Goal: Find specific page/section: Find specific page/section

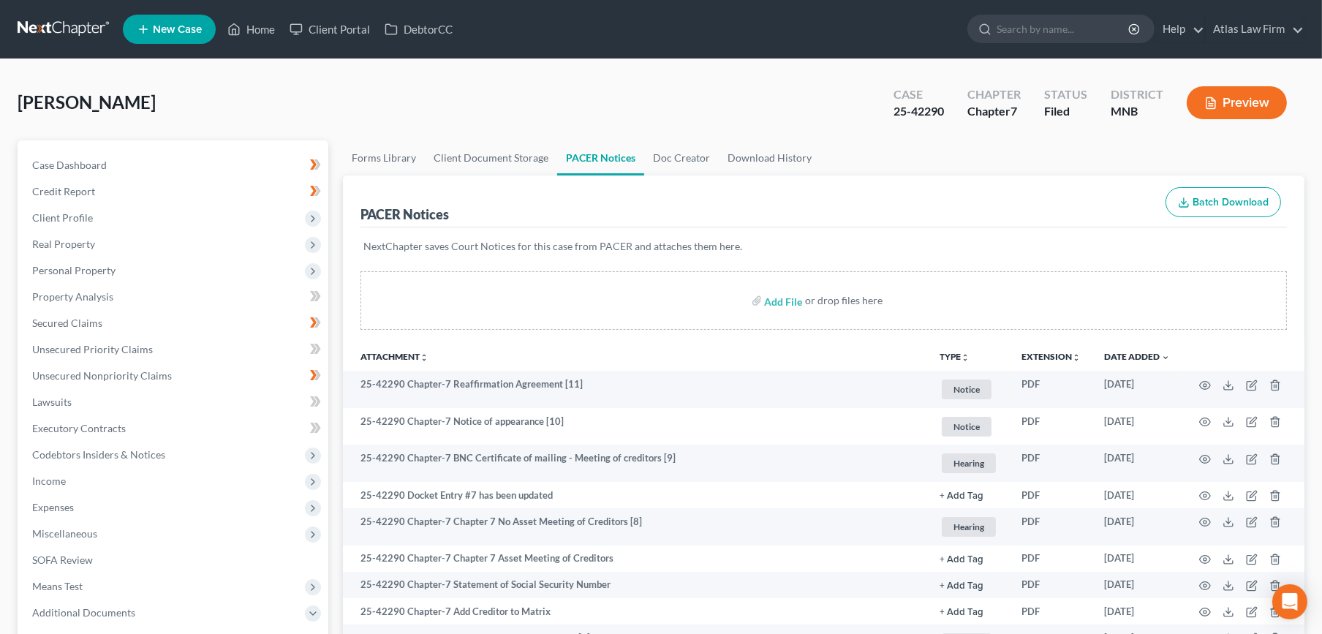
click at [78, 32] on link at bounding box center [65, 29] width 94 height 26
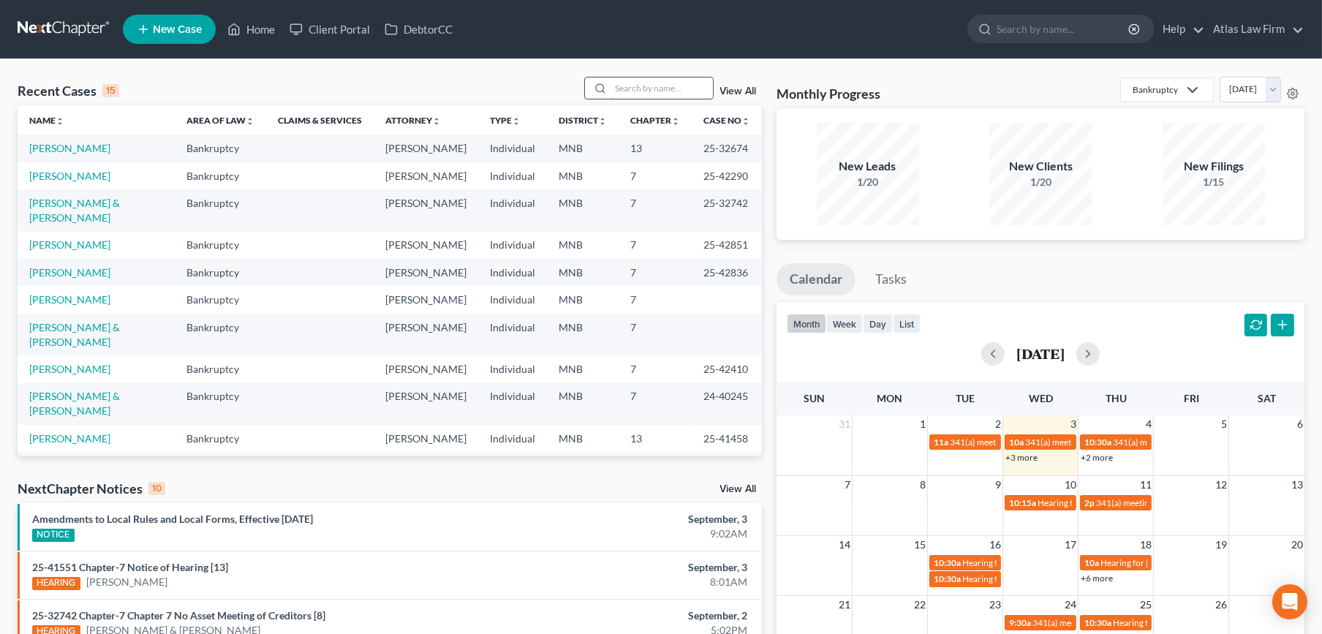
click at [681, 94] on input "search" at bounding box center [662, 88] width 102 height 21
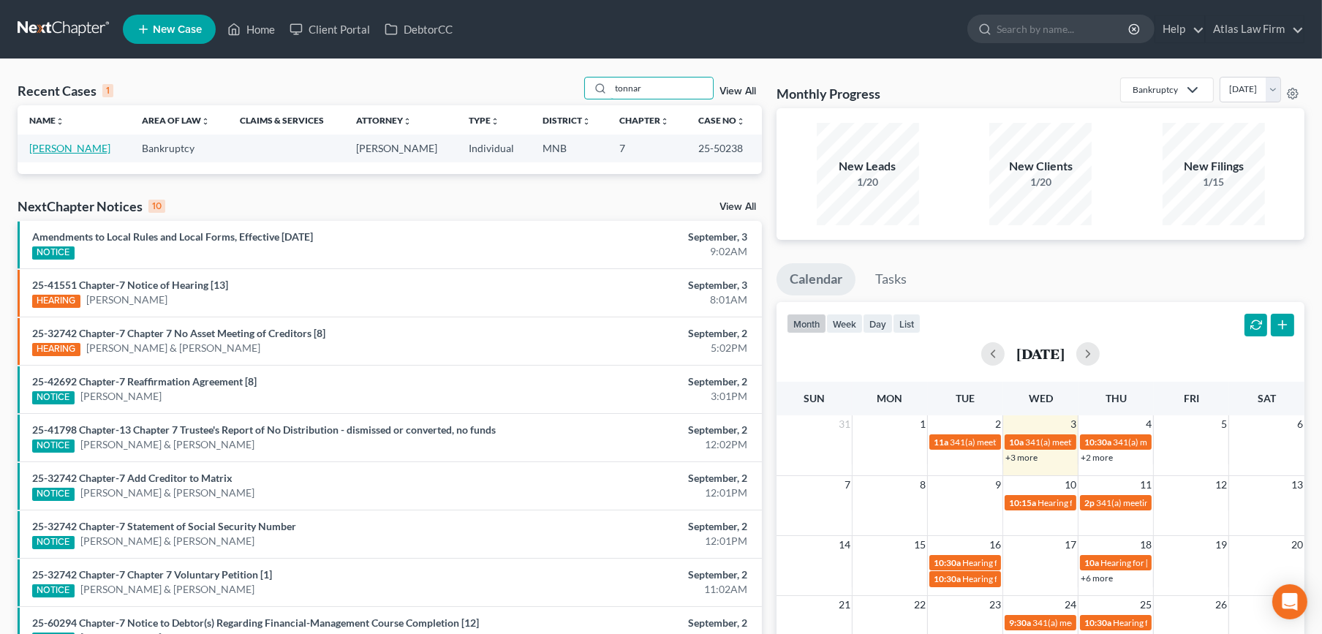
type input "tonnar"
click at [69, 153] on link "[PERSON_NAME]" at bounding box center [69, 148] width 81 height 12
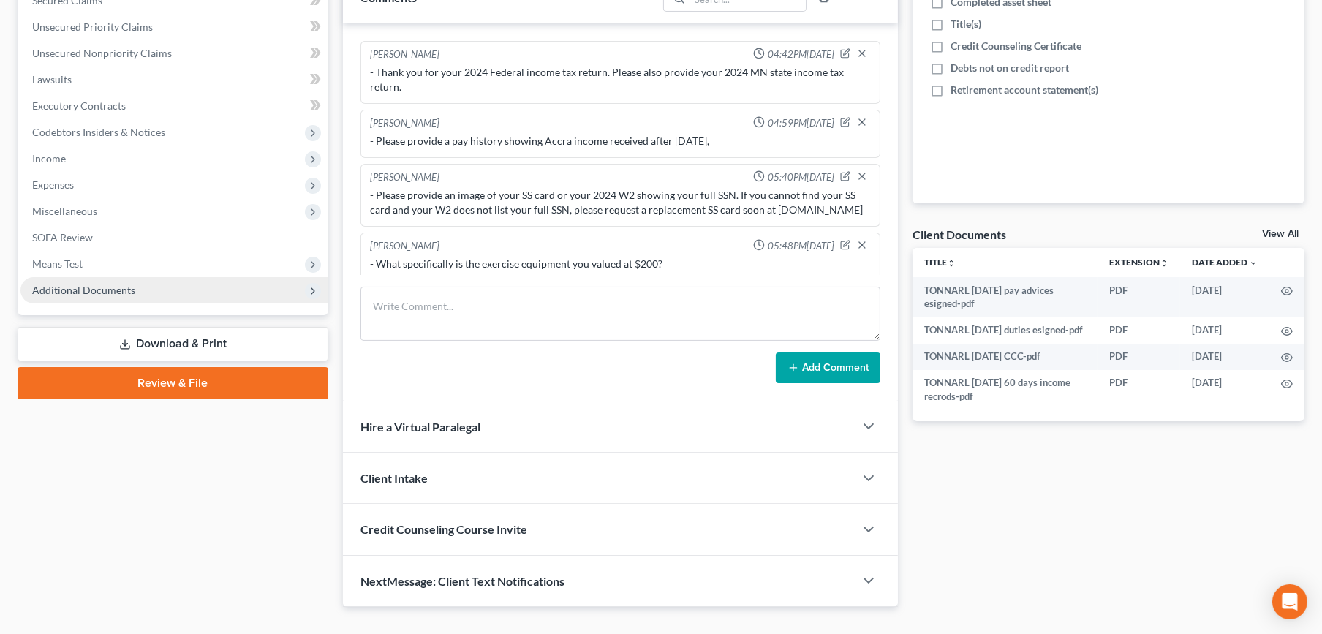
scroll to position [552, 0]
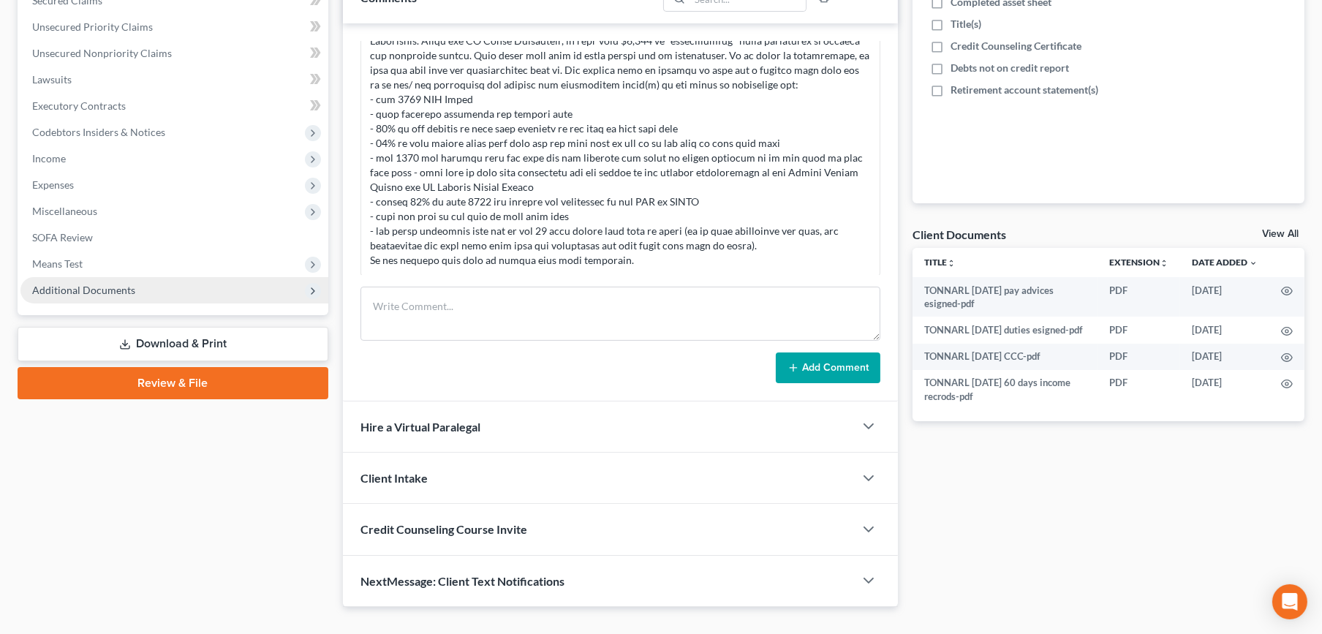
click at [116, 295] on span "Additional Documents" at bounding box center [174, 290] width 308 height 26
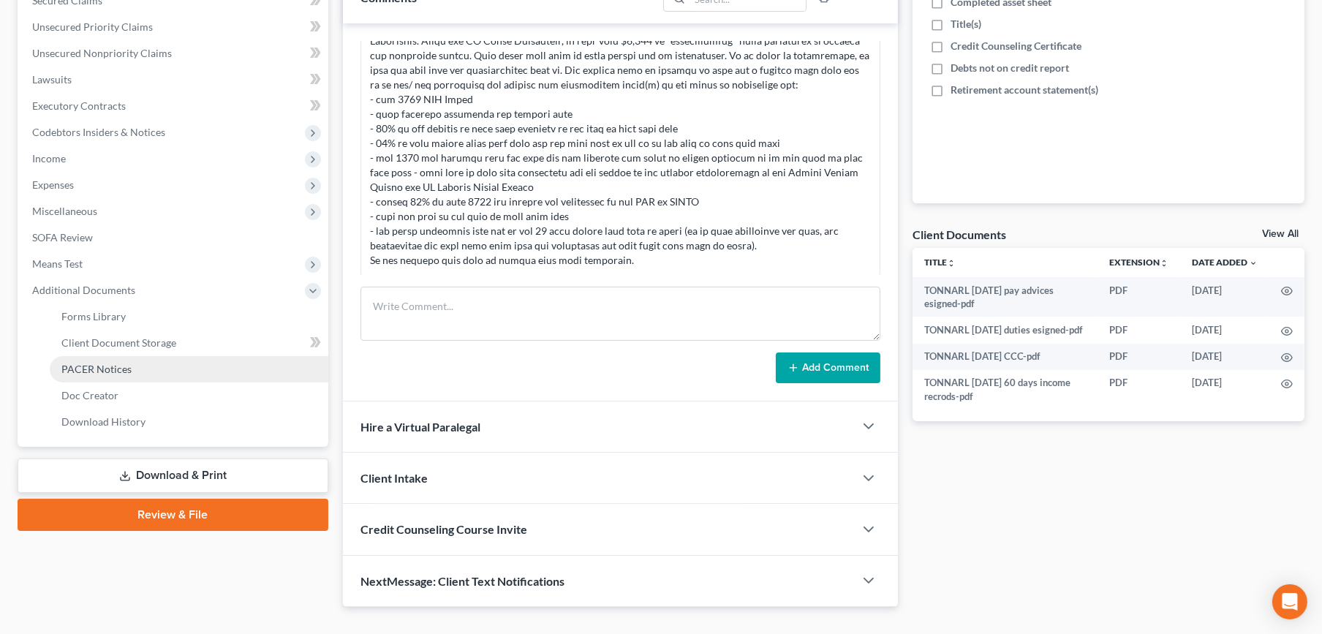
click at [105, 367] on span "PACER Notices" at bounding box center [96, 369] width 70 height 12
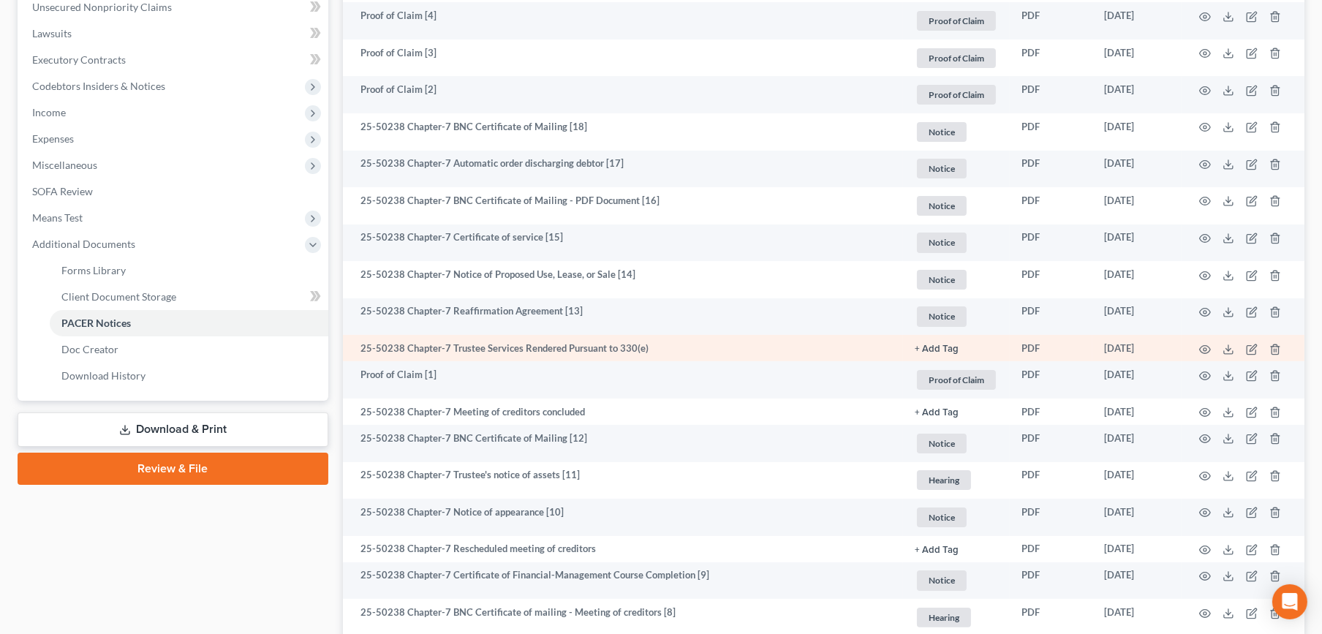
scroll to position [406, 0]
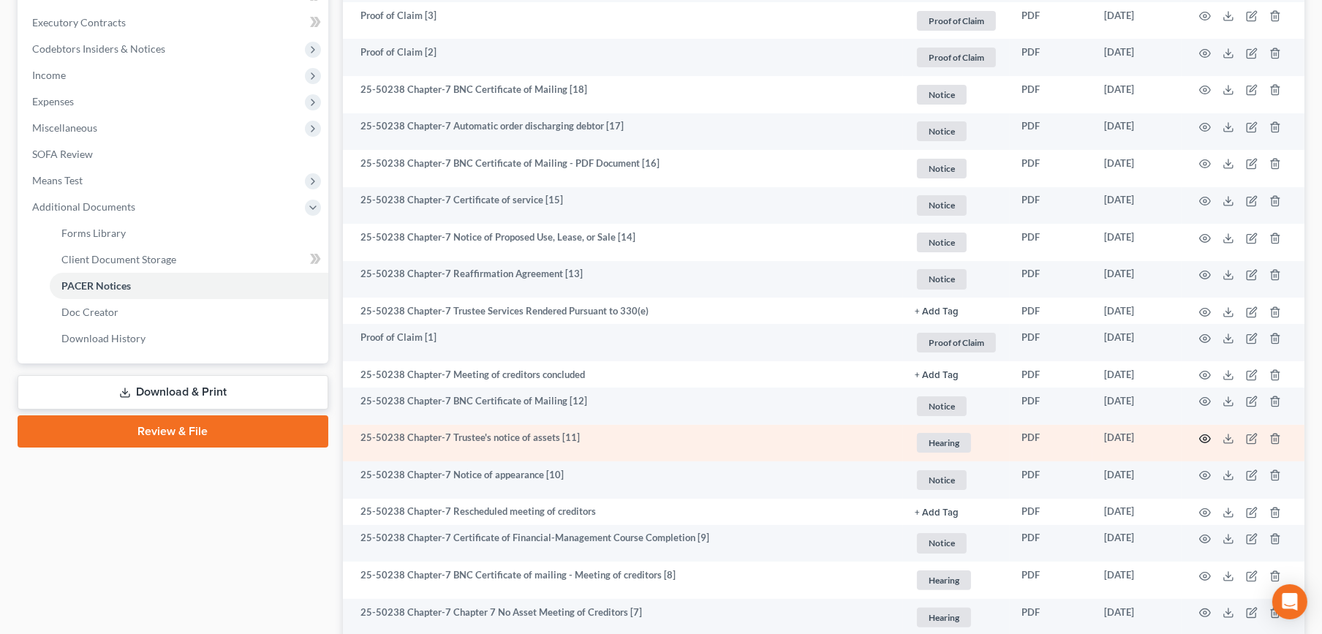
click at [1200, 436] on icon "button" at bounding box center [1205, 439] width 11 height 8
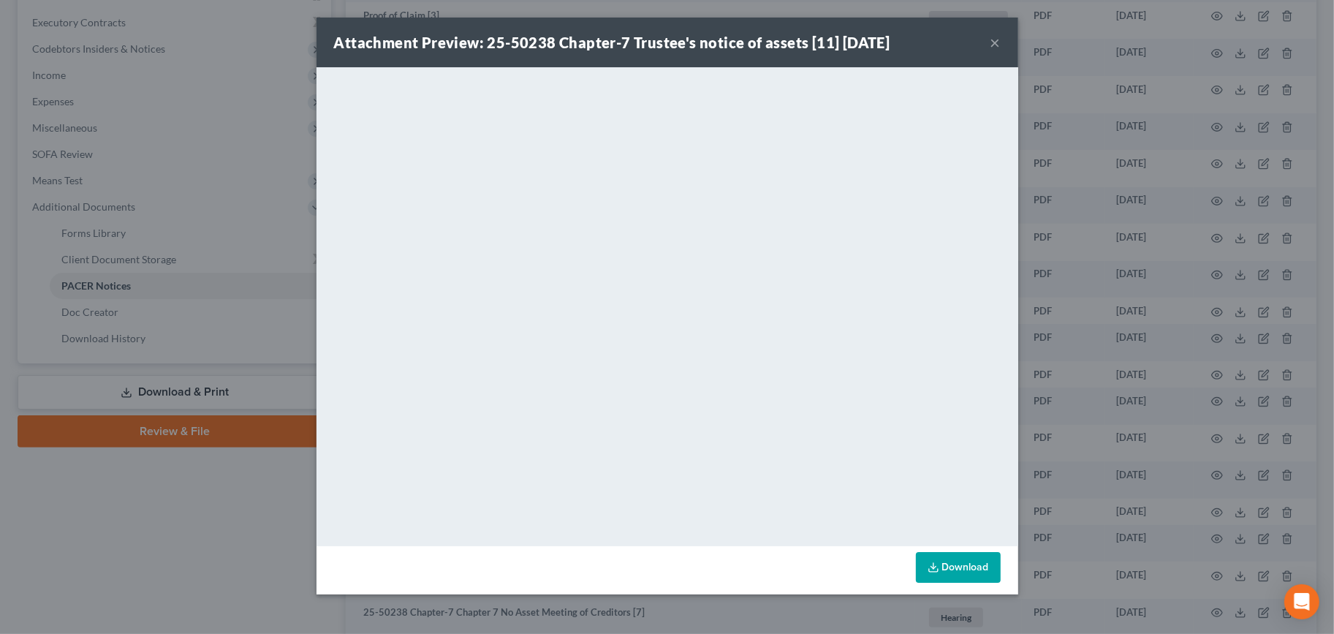
click at [997, 37] on button "×" at bounding box center [996, 43] width 10 height 18
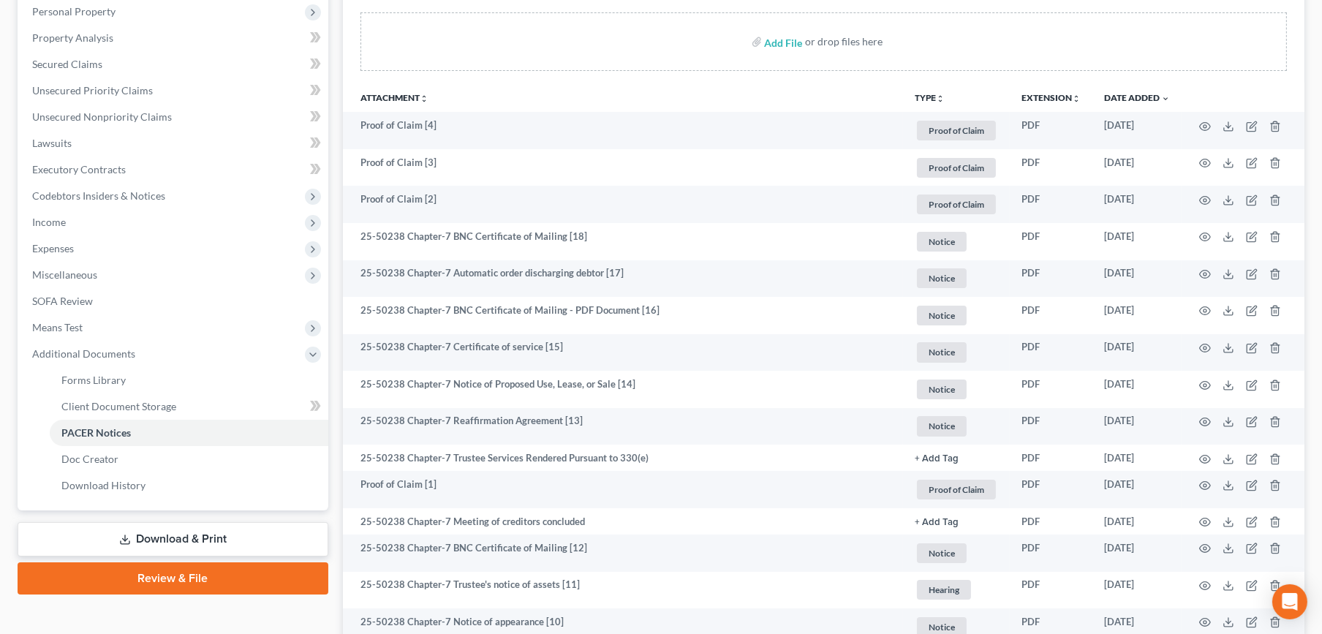
scroll to position [243, 0]
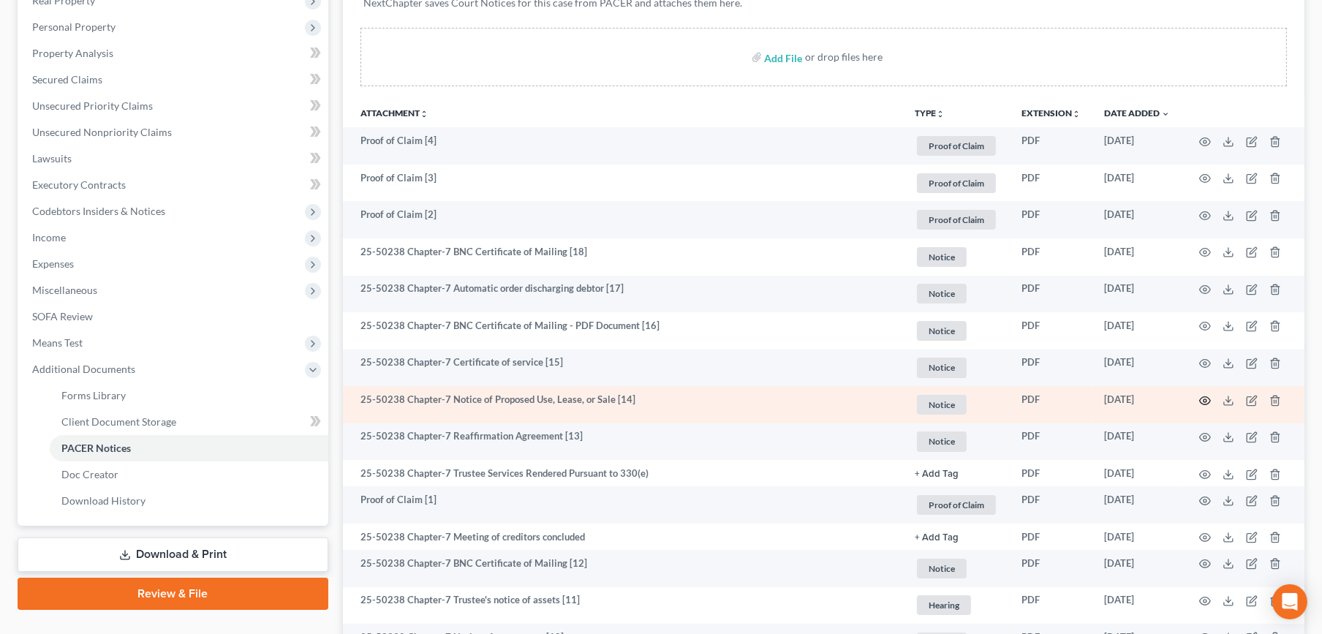
click at [1206, 399] on circle "button" at bounding box center [1204, 400] width 3 height 3
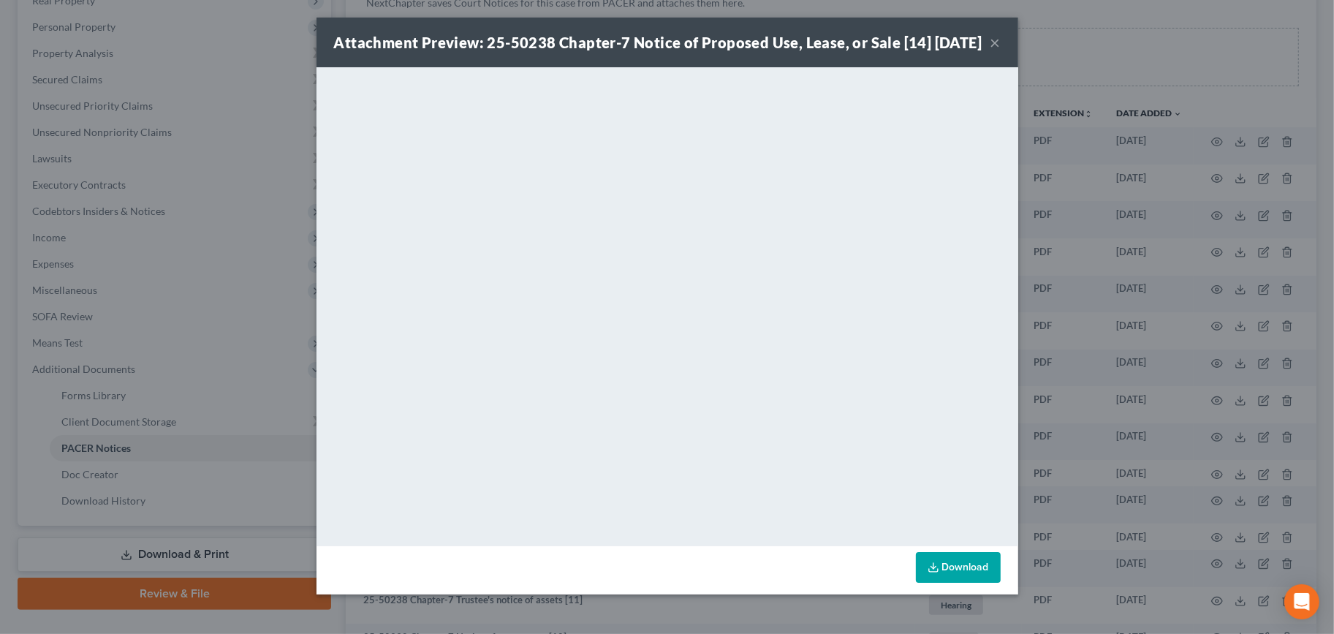
click at [997, 49] on button "×" at bounding box center [996, 43] width 10 height 18
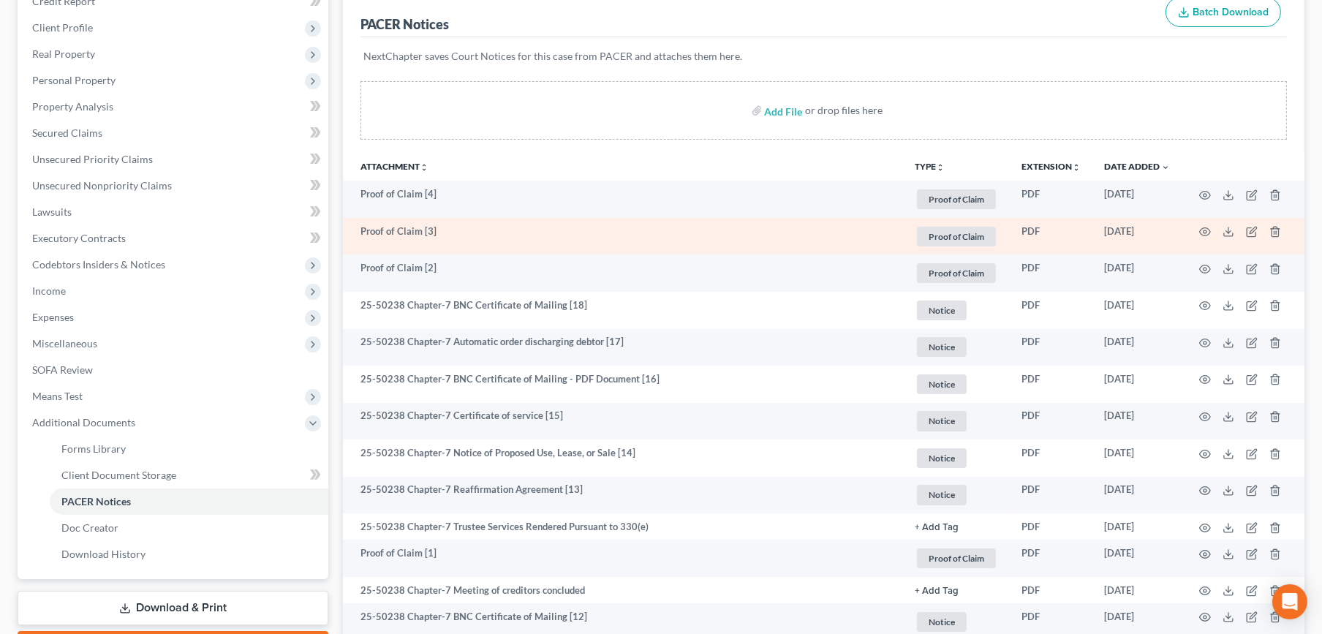
scroll to position [0, 0]
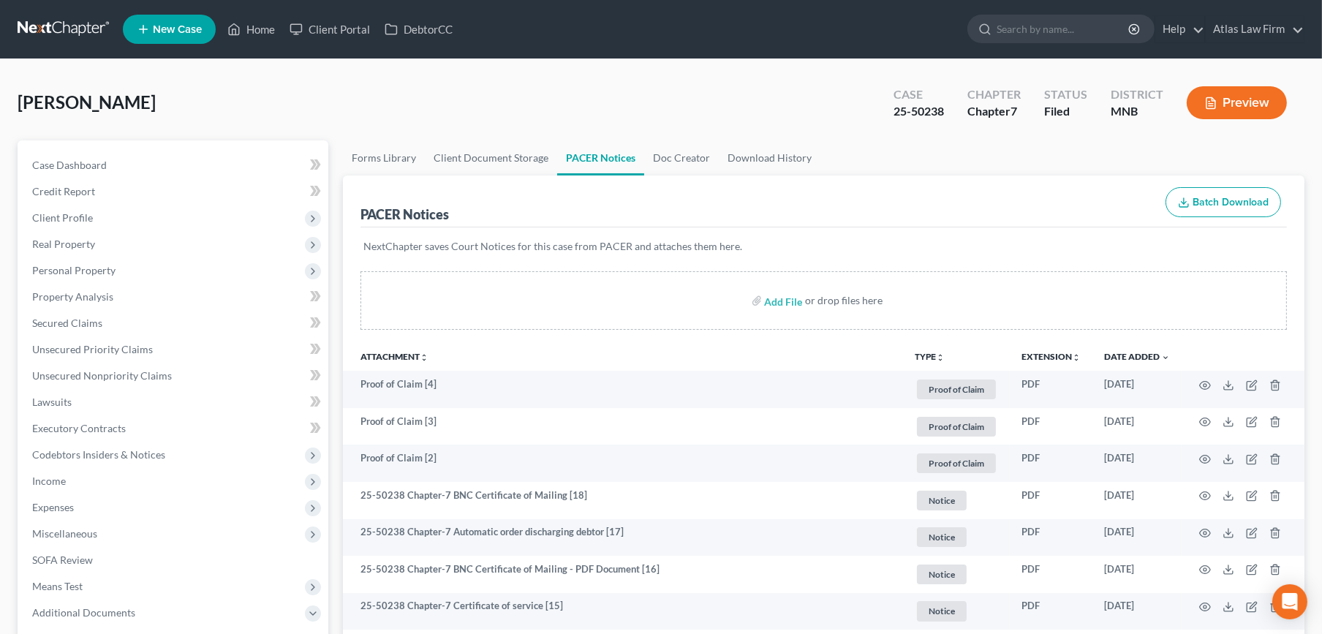
click at [102, 33] on link at bounding box center [65, 29] width 94 height 26
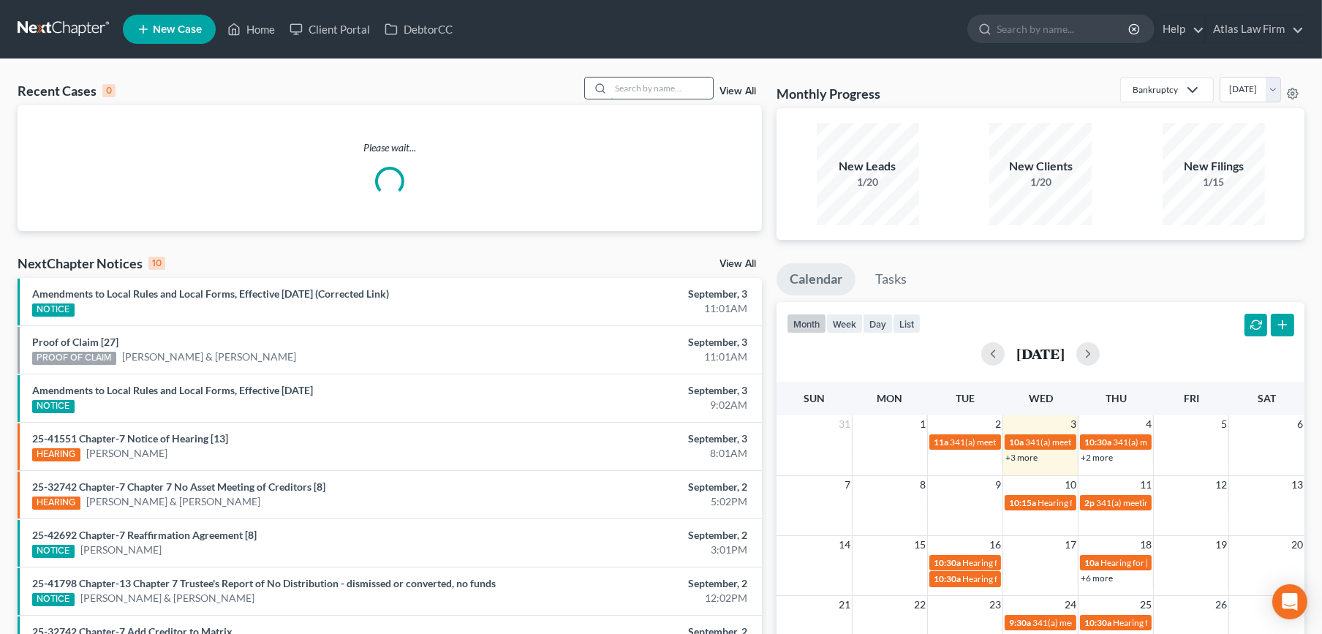
click at [676, 90] on input "search" at bounding box center [662, 88] width 102 height 21
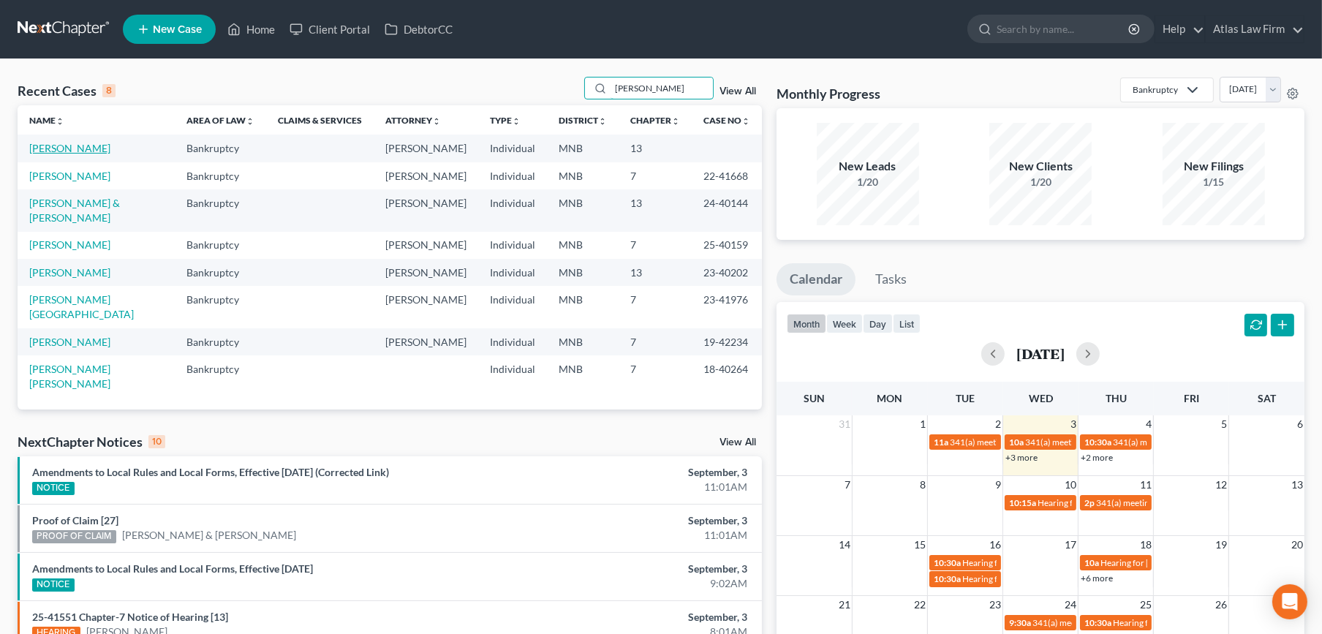
type input "hanson"
click at [71, 143] on link "Hanson, Ashley" at bounding box center [69, 148] width 81 height 12
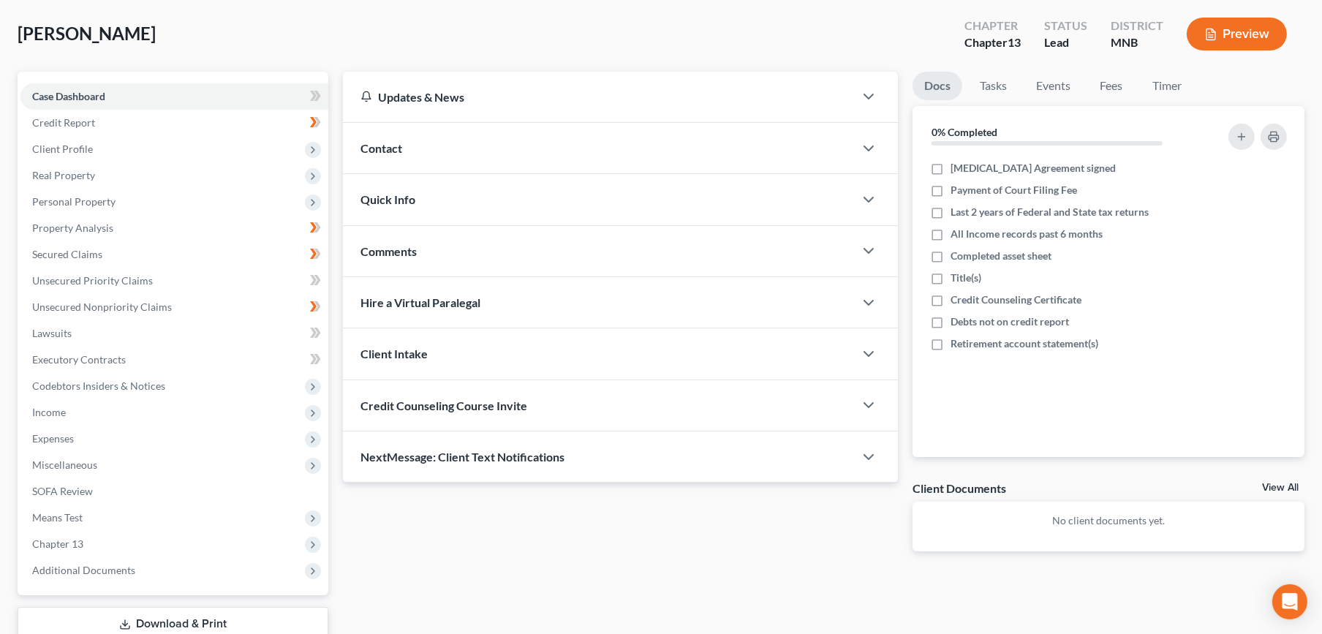
scroll to position [167, 0]
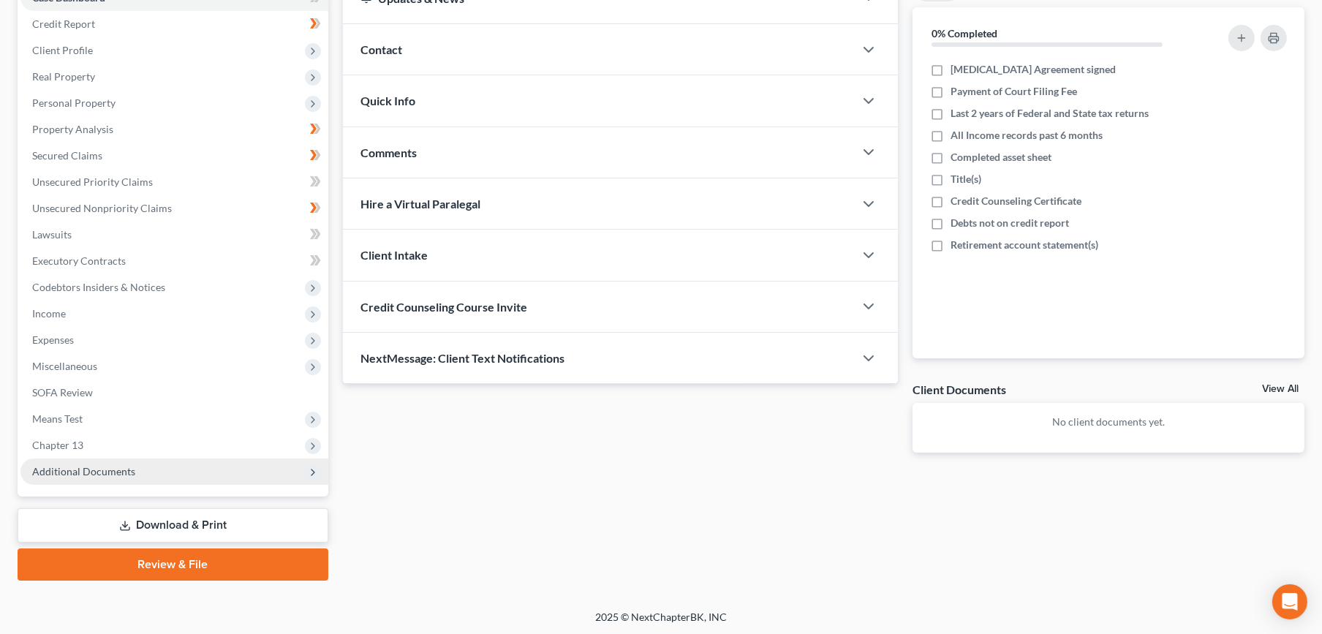
click at [83, 469] on span "Additional Documents" at bounding box center [83, 471] width 103 height 12
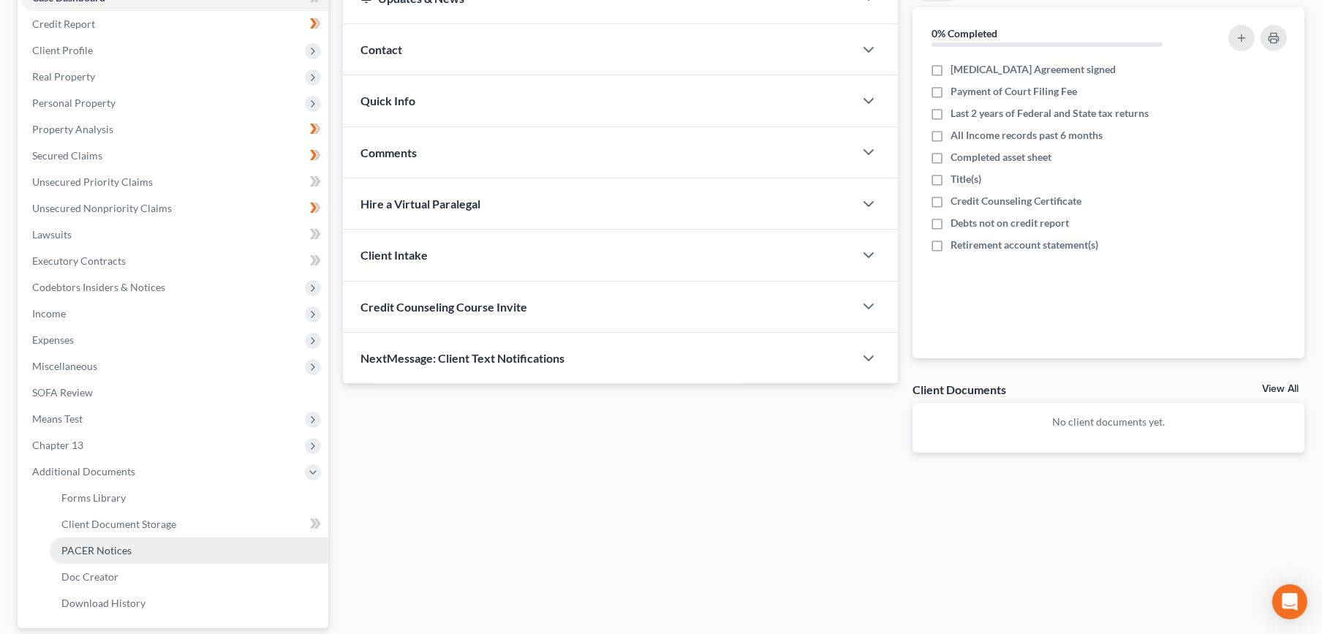
click at [97, 545] on span "PACER Notices" at bounding box center [96, 550] width 70 height 12
